Goal: Task Accomplishment & Management: Manage account settings

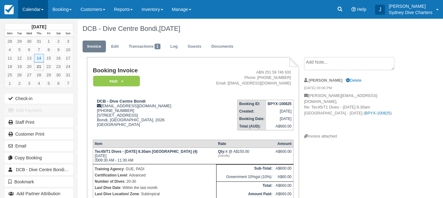
click at [34, 10] on link "Calendar" at bounding box center [33, 9] width 30 height 19
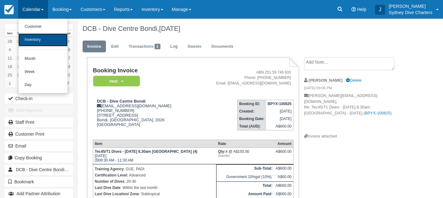
click at [33, 39] on link "Inventory" at bounding box center [42, 39] width 49 height 13
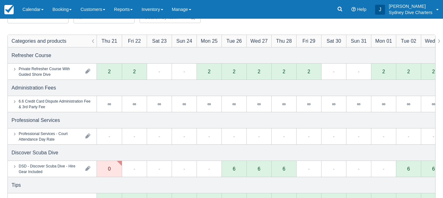
scroll to position [62, 0]
click at [33, 10] on link "Calendar" at bounding box center [33, 9] width 30 height 19
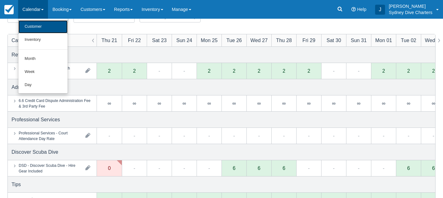
click at [33, 27] on link "Customer" at bounding box center [42, 26] width 49 height 13
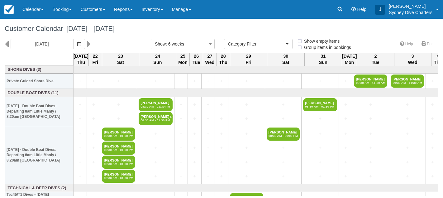
select select
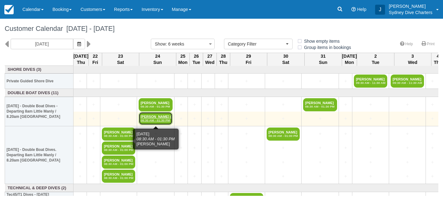
click at [152, 120] on em "08:30 AM - 01:30 PM" at bounding box center [156, 120] width 30 height 4
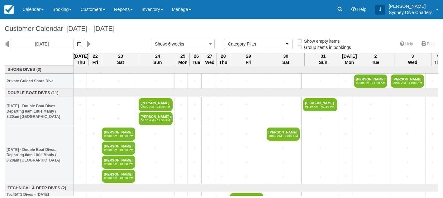
select select
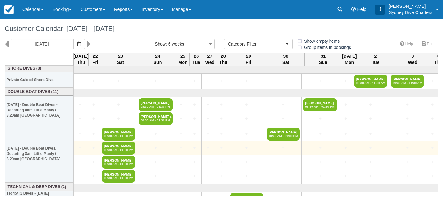
scroll to position [2, 0]
